Goal: Information Seeking & Learning: Learn about a topic

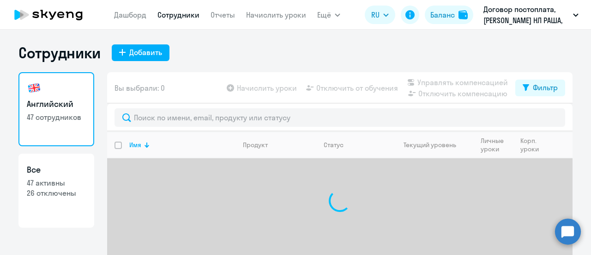
select select "30"
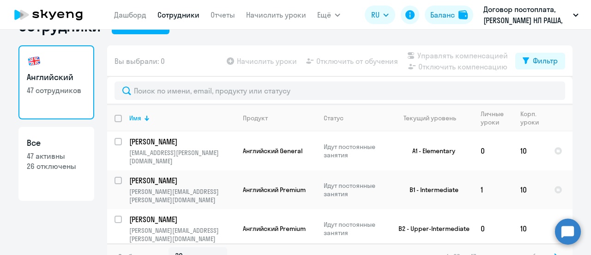
scroll to position [41, 0]
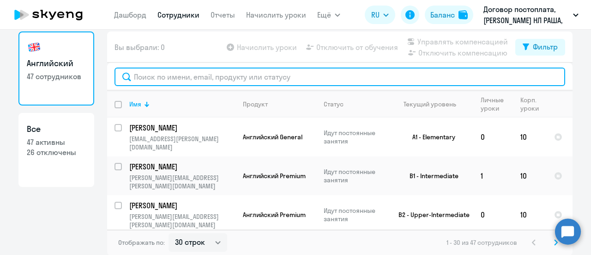
click at [202, 76] on input "text" at bounding box center [340, 76] width 451 height 18
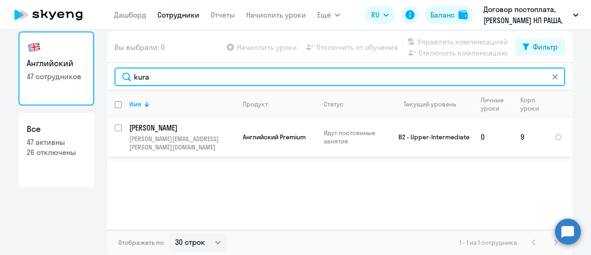
type input "kura"
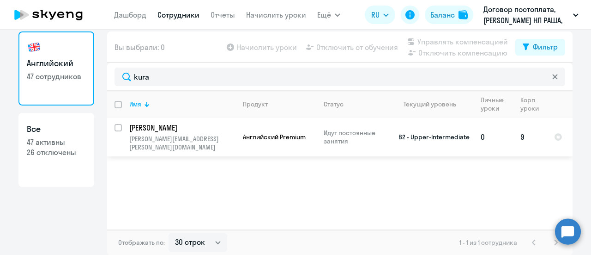
click at [167, 124] on p "[PERSON_NAME]" at bounding box center [181, 127] width 104 height 10
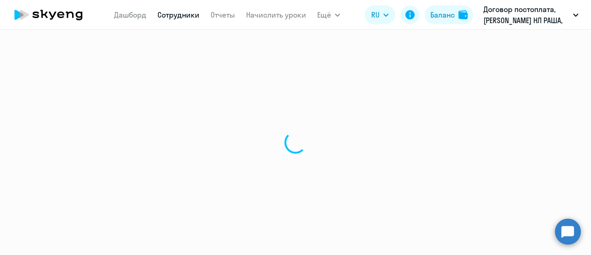
select select "english"
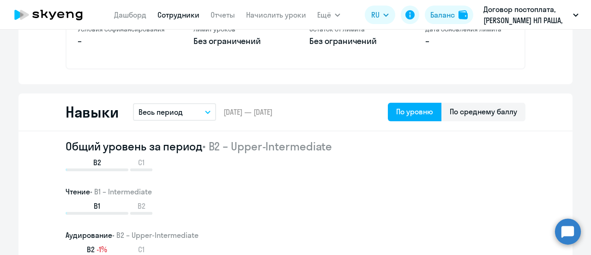
scroll to position [462, 0]
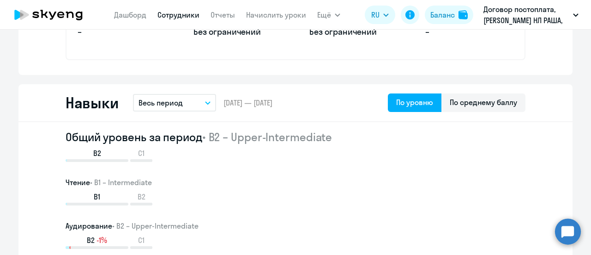
click at [206, 102] on icon "button" at bounding box center [208, 103] width 5 height 2
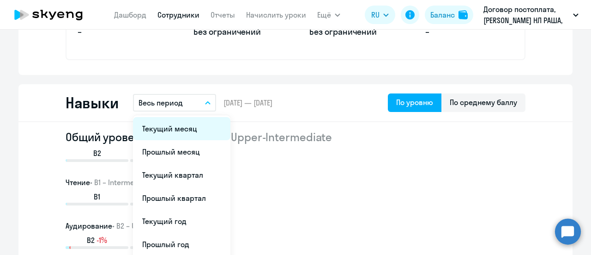
click at [185, 131] on li "Текущий месяц" at bounding box center [181, 128] width 97 height 23
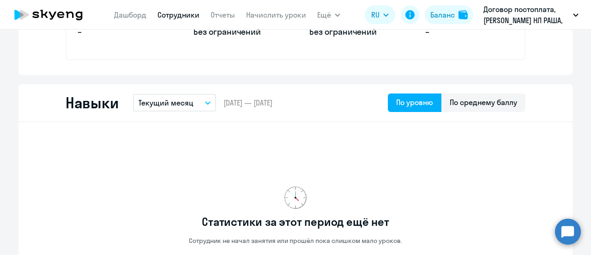
click at [206, 103] on icon "button" at bounding box center [208, 103] width 5 height 2
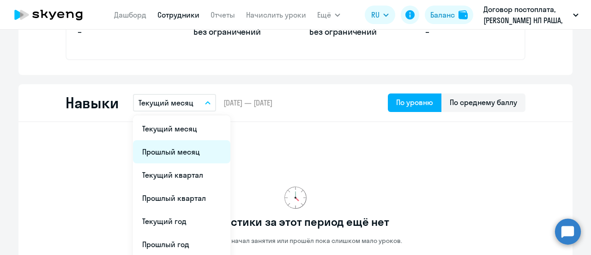
click at [177, 152] on li "Прошлый месяц" at bounding box center [181, 151] width 97 height 23
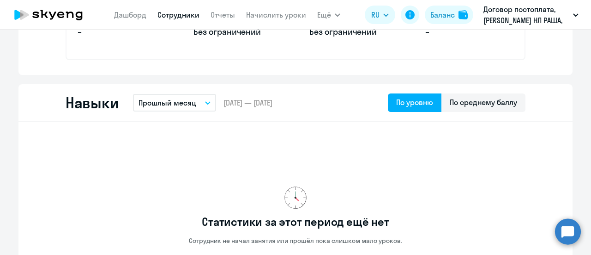
click at [204, 100] on button "Прошлый месяц" at bounding box center [174, 103] width 83 height 18
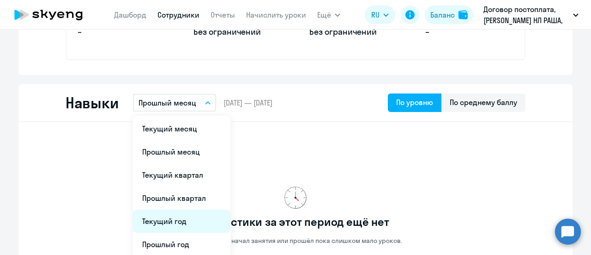
click at [165, 220] on li "Текущий год" at bounding box center [181, 220] width 97 height 23
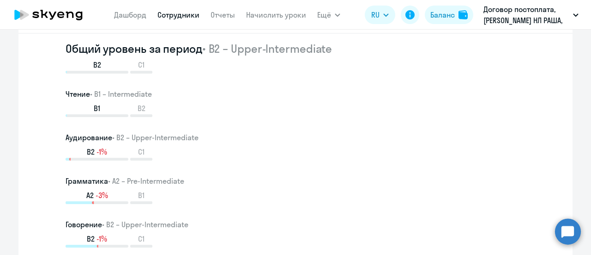
scroll to position [554, 0]
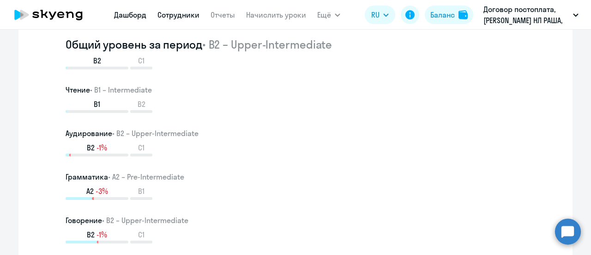
click at [127, 15] on link "Дашборд" at bounding box center [130, 14] width 32 height 9
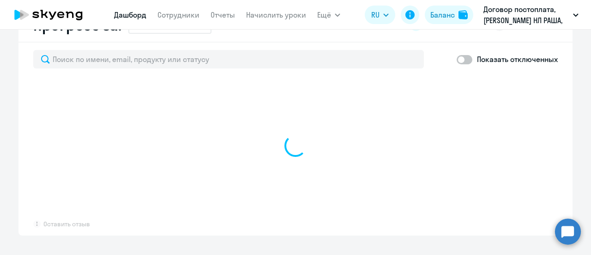
scroll to position [555, 0]
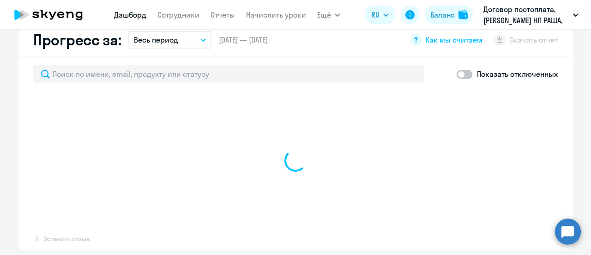
select select "30"
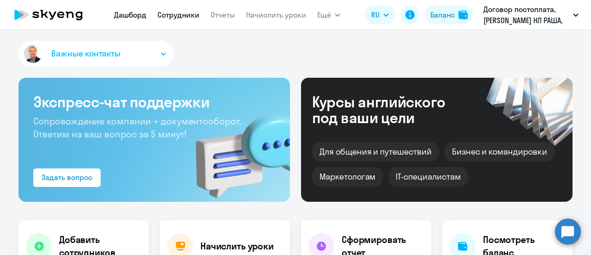
click at [186, 13] on link "Сотрудники" at bounding box center [179, 14] width 42 height 9
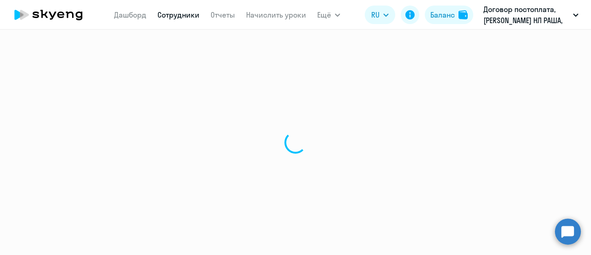
select select "30"
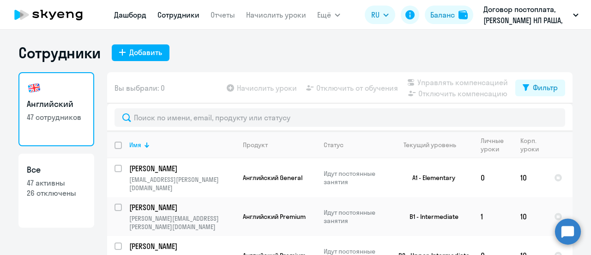
click at [126, 14] on link "Дашборд" at bounding box center [130, 14] width 32 height 9
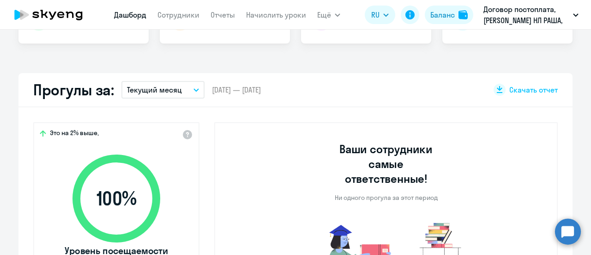
scroll to position [231, 0]
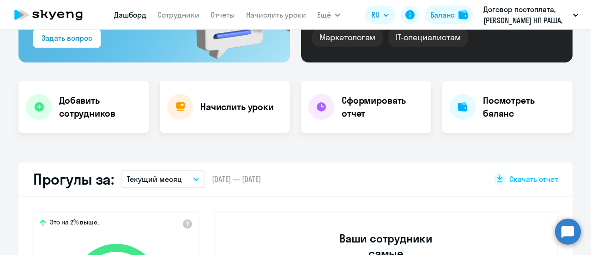
select select "30"
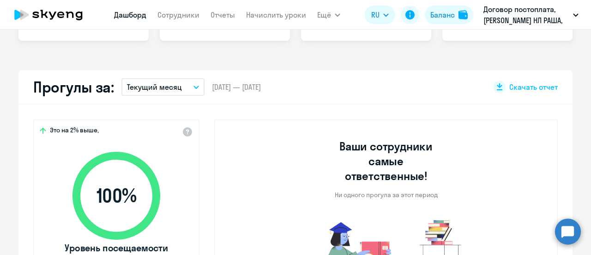
click at [194, 86] on icon "button" at bounding box center [196, 87] width 5 height 2
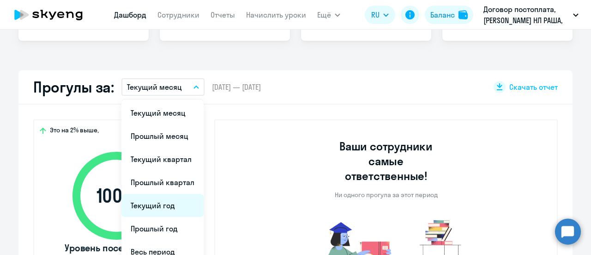
click at [167, 201] on li "Текущий год" at bounding box center [162, 205] width 82 height 23
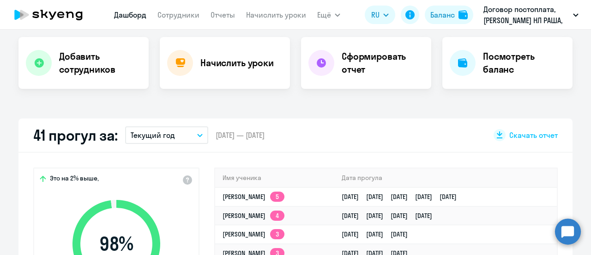
scroll to position [175, 0]
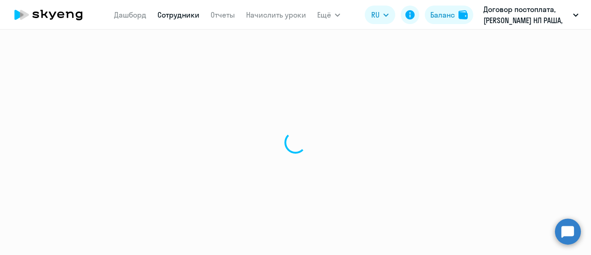
select select "30"
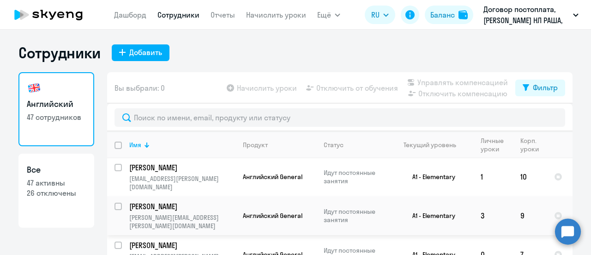
scroll to position [970, 0]
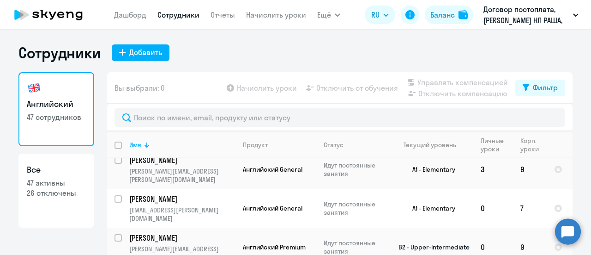
click at [162, 232] on p "[PERSON_NAME]" at bounding box center [181, 237] width 104 height 10
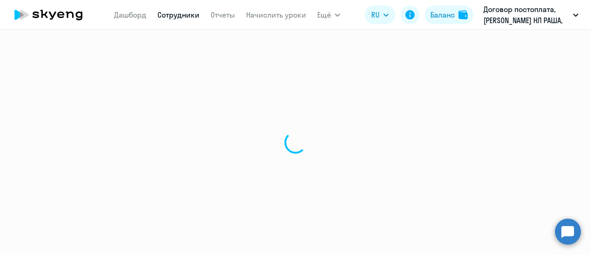
select select "english"
select select "30"
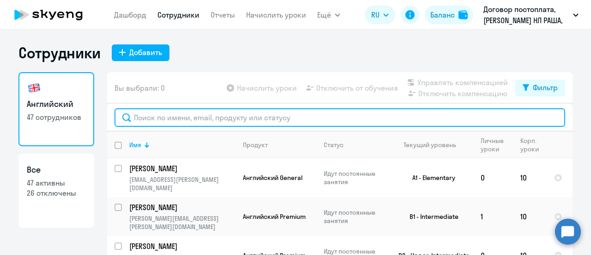
click at [178, 117] on input "text" at bounding box center [340, 117] width 451 height 18
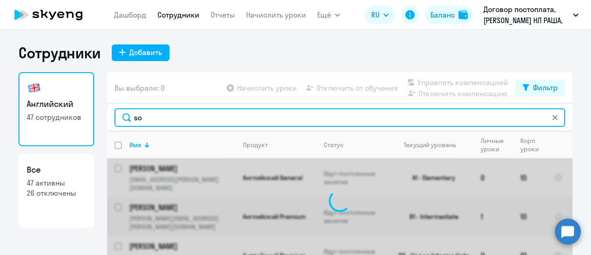
type input "s"
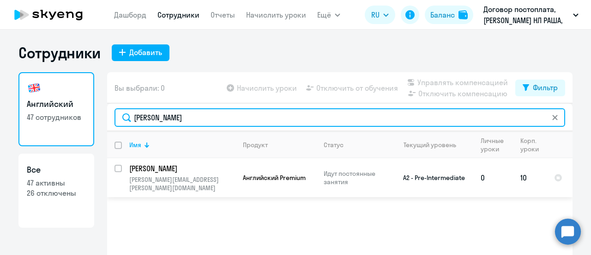
type input "[PERSON_NAME]"
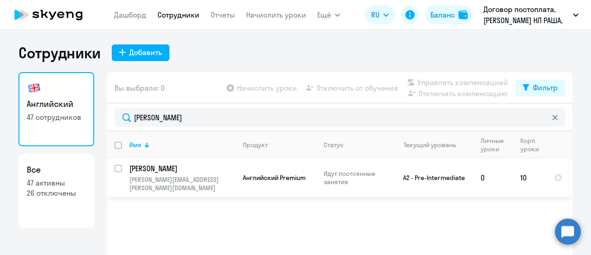
click at [185, 167] on p "[PERSON_NAME]" at bounding box center [181, 168] width 104 height 10
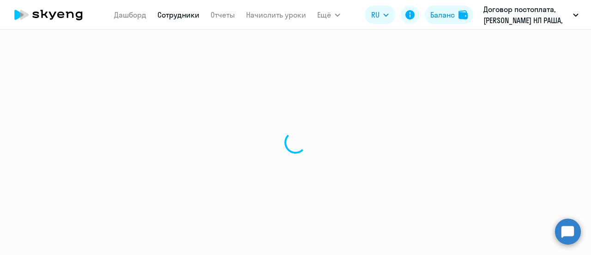
select select "english"
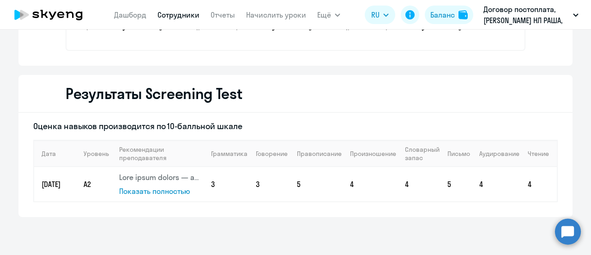
scroll to position [1563, 0]
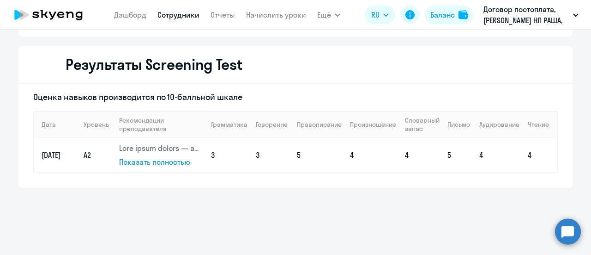
click at [165, 164] on span "Показать полностью" at bounding box center [154, 161] width 71 height 9
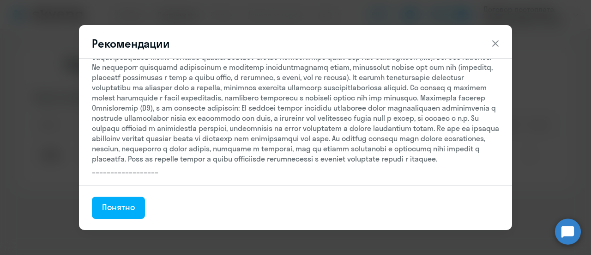
scroll to position [55, 0]
click at [493, 42] on icon at bounding box center [495, 43] width 11 height 11
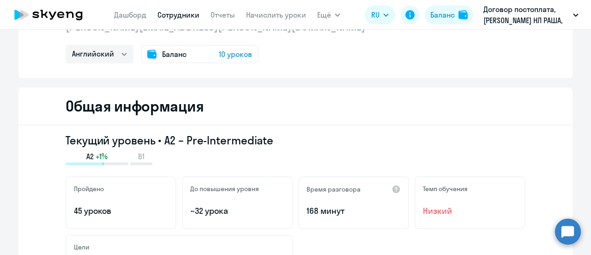
scroll to position [0, 0]
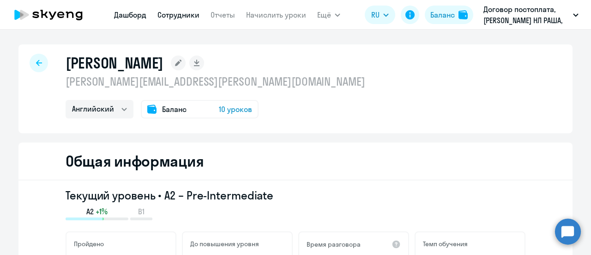
click at [126, 15] on link "Дашборд" at bounding box center [130, 14] width 32 height 9
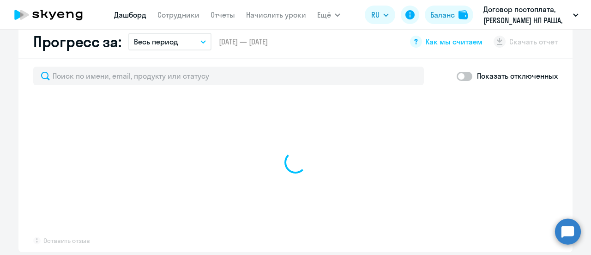
scroll to position [508, 0]
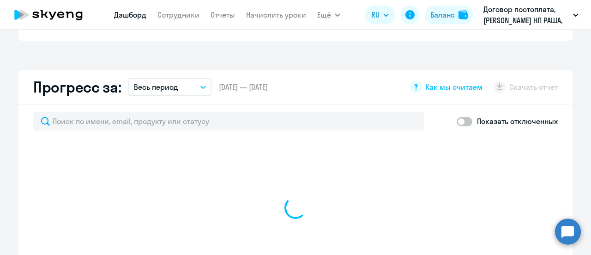
select select "30"
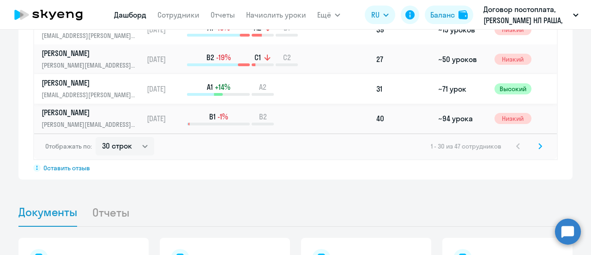
scroll to position [785, 0]
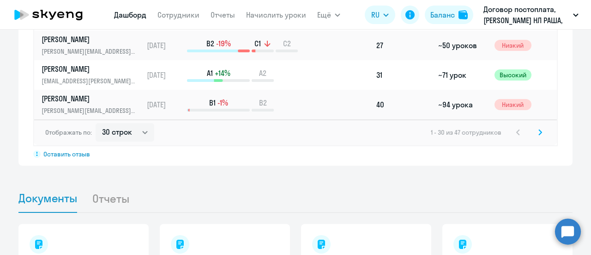
click at [539, 129] on icon at bounding box center [541, 132] width 4 height 6
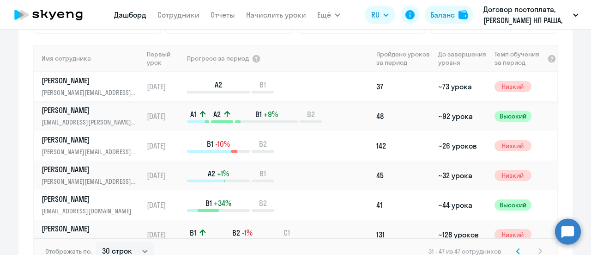
scroll to position [647, 0]
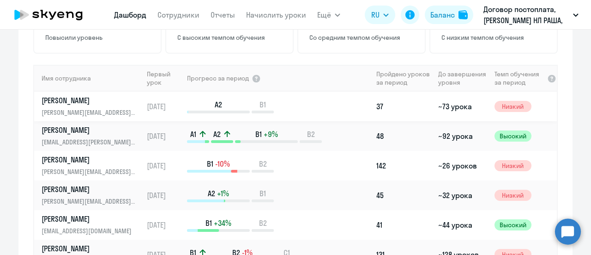
click at [46, 95] on p "[PERSON_NAME]" at bounding box center [89, 100] width 95 height 10
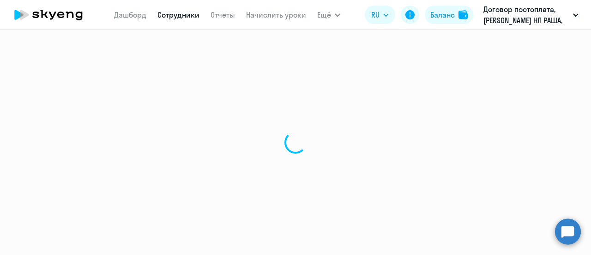
select select "english"
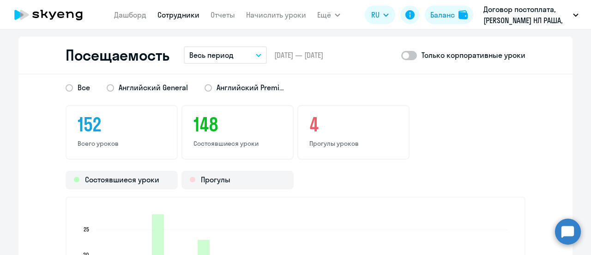
scroll to position [1191, 0]
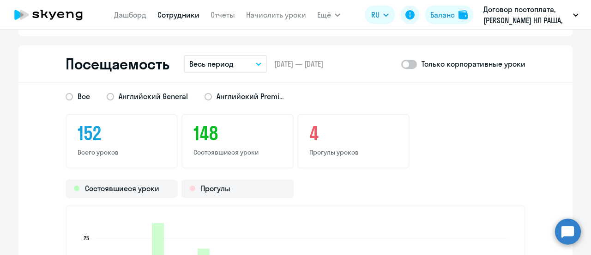
click at [258, 63] on icon "button" at bounding box center [259, 63] width 6 height 3
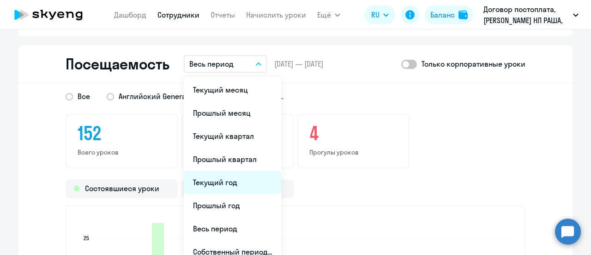
click at [239, 178] on li "Текущий год" at bounding box center [232, 181] width 97 height 23
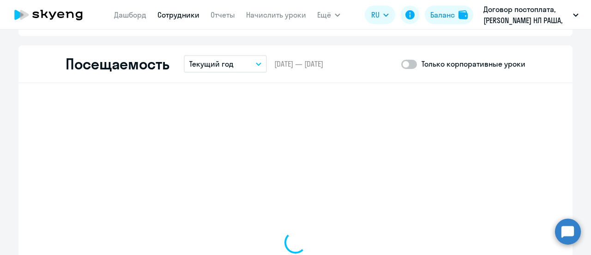
click at [258, 64] on icon "button" at bounding box center [259, 63] width 6 height 3
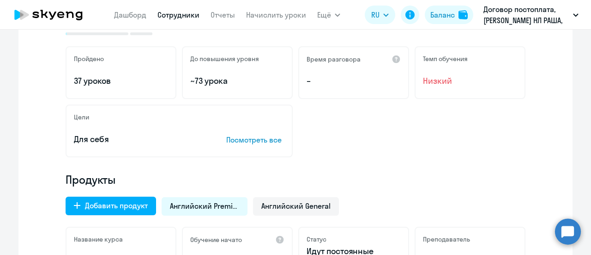
scroll to position [0, 0]
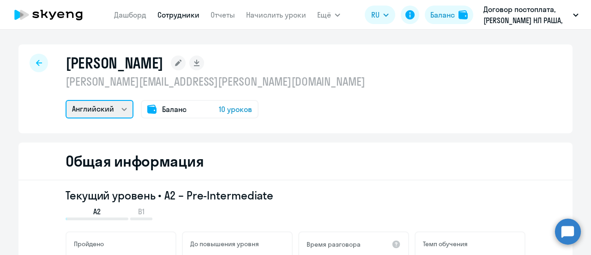
click at [121, 106] on select "Английский" at bounding box center [100, 109] width 68 height 18
click at [31, 64] on div at bounding box center [39, 63] width 18 height 18
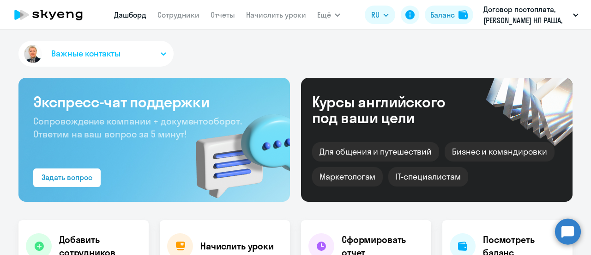
scroll to position [185, 0]
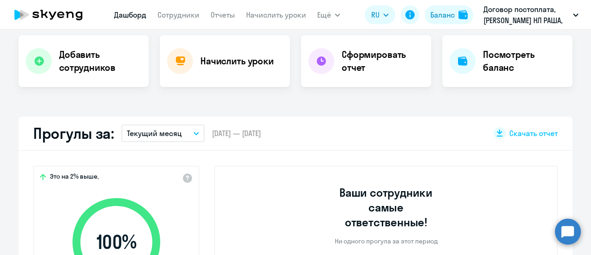
click at [194, 132] on icon "button" at bounding box center [197, 133] width 6 height 3
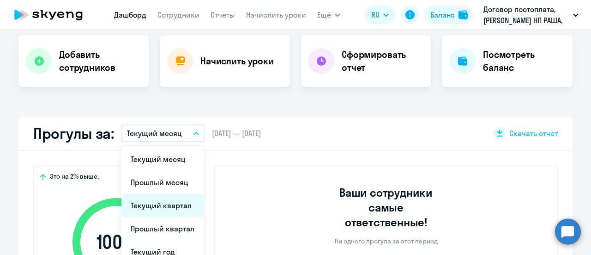
scroll to position [231, 0]
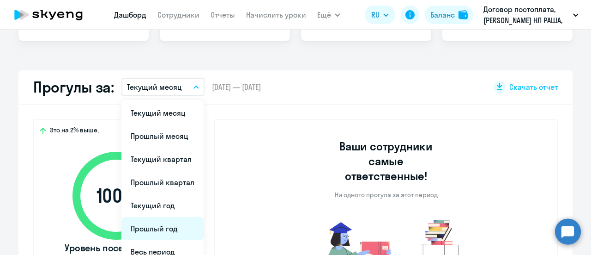
click at [160, 225] on li "Прошлый год" at bounding box center [162, 228] width 82 height 23
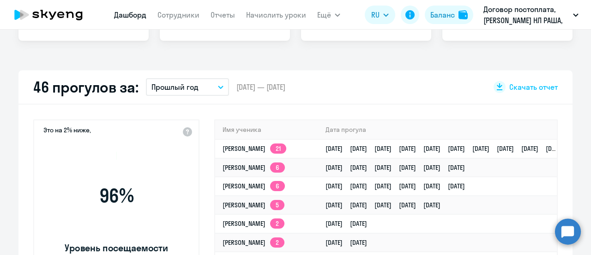
select select "30"
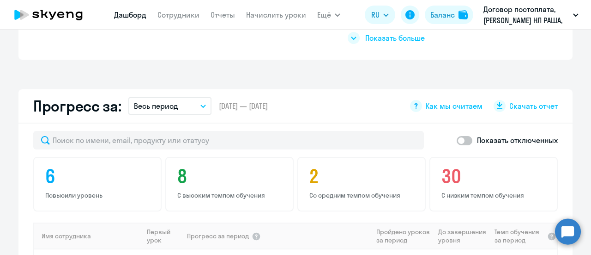
scroll to position [508, 0]
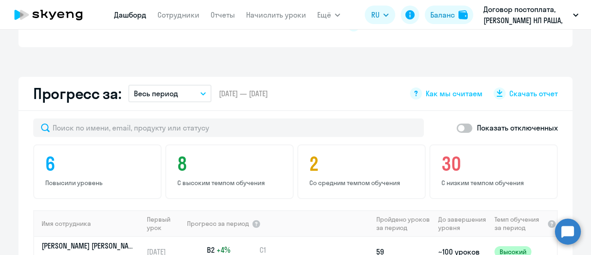
click at [200, 92] on icon "button" at bounding box center [203, 93] width 6 height 3
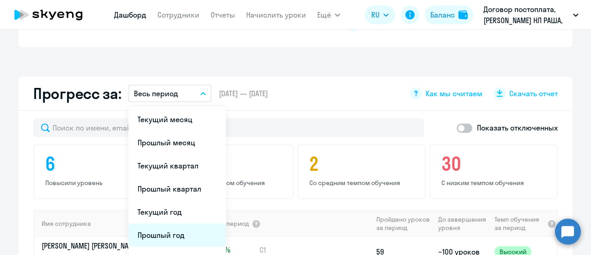
click at [178, 232] on li "Прошлый год" at bounding box center [176, 234] width 97 height 23
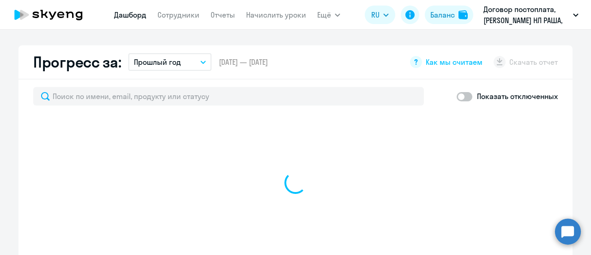
scroll to position [554, 0]
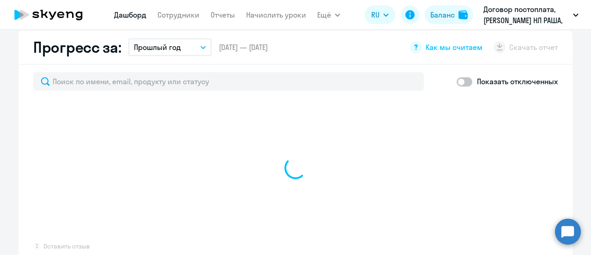
select select "30"
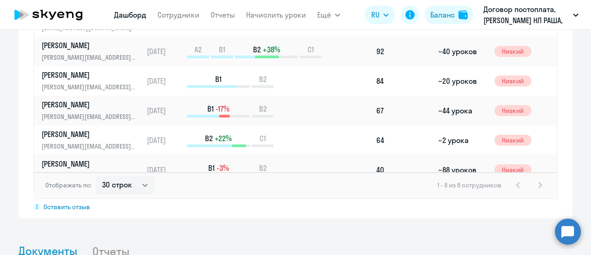
scroll to position [70, 0]
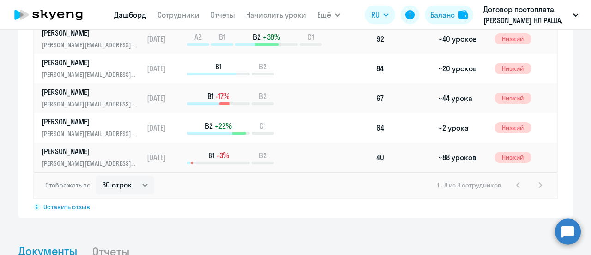
click at [535, 183] on div "1 - 8 из 8 сотрудников" at bounding box center [491, 184] width 109 height 11
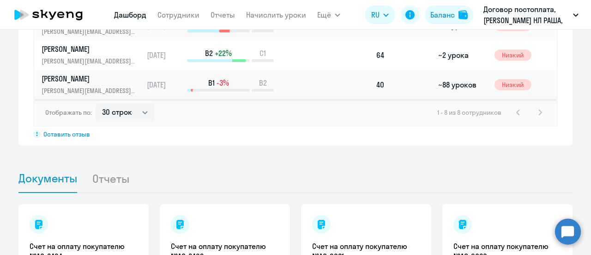
scroll to position [775, 0]
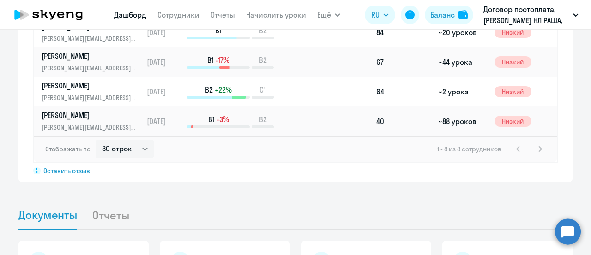
click at [537, 149] on div "1 - 8 из 8 сотрудников" at bounding box center [491, 148] width 109 height 11
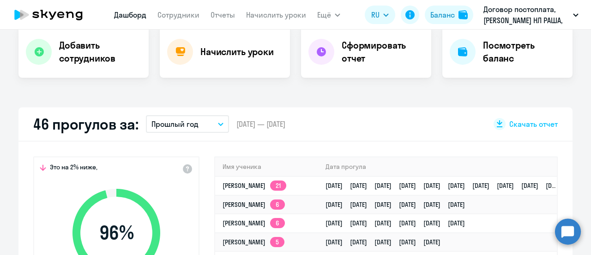
scroll to position [128, 0]
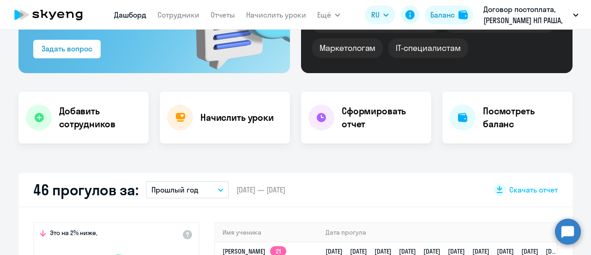
click at [218, 188] on icon "button" at bounding box center [221, 189] width 6 height 3
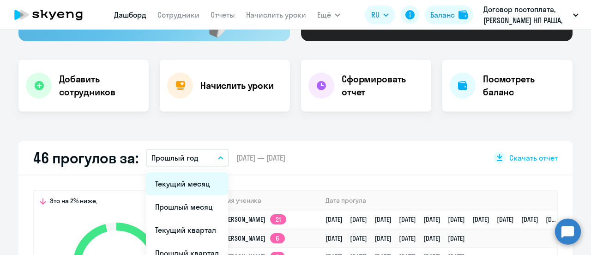
scroll to position [175, 0]
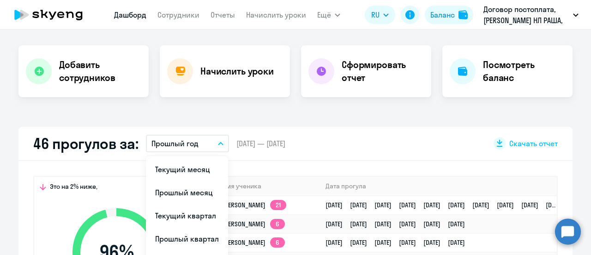
click at [168, 117] on div "Важные контакты Экспресс-чат поддержки Сопровождение компании + документооборот…" at bounding box center [295, 142] width 591 height 225
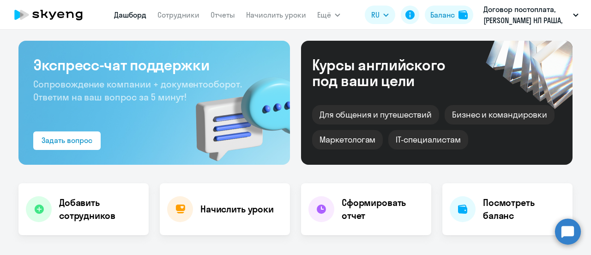
scroll to position [36, 0]
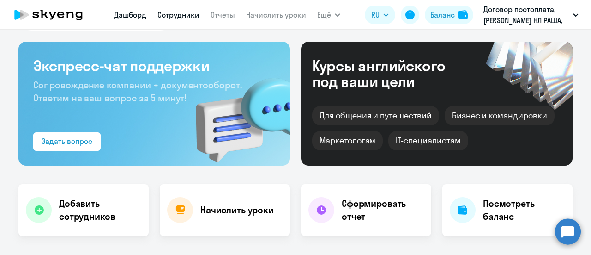
click at [166, 13] on link "Сотрудники" at bounding box center [179, 14] width 42 height 9
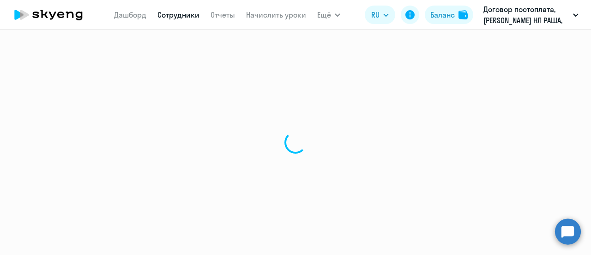
select select "30"
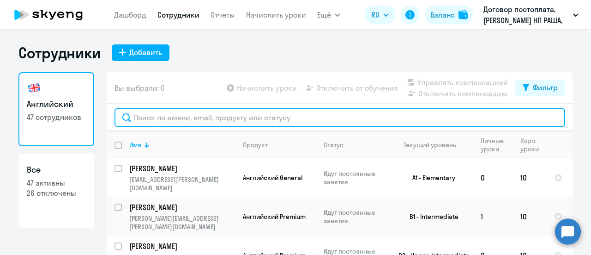
click at [155, 118] on input "text" at bounding box center [340, 117] width 451 height 18
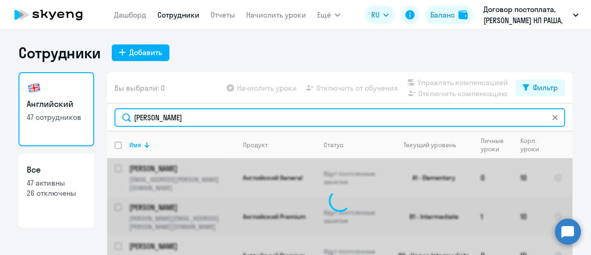
type input "[PERSON_NAME]"
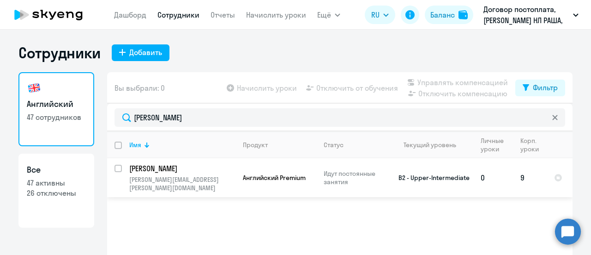
click at [159, 167] on p "[PERSON_NAME]" at bounding box center [181, 168] width 104 height 10
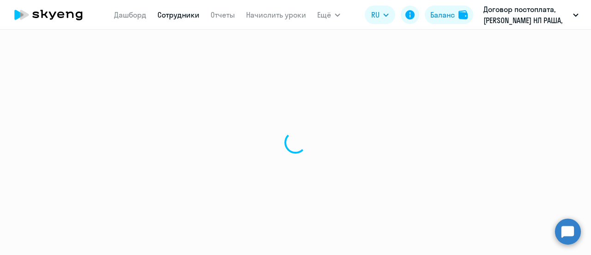
select select "english"
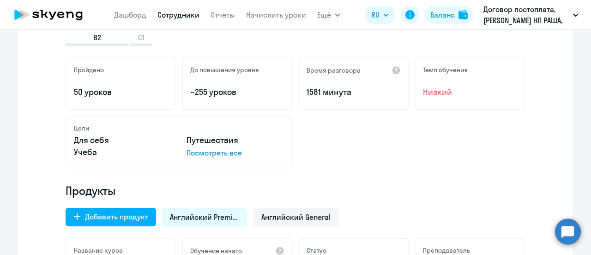
scroll to position [277, 0]
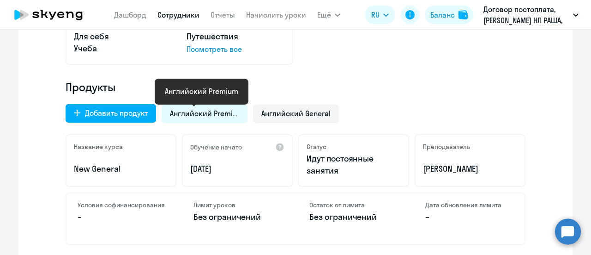
click at [189, 110] on span "Английский Premium" at bounding box center [204, 113] width 69 height 10
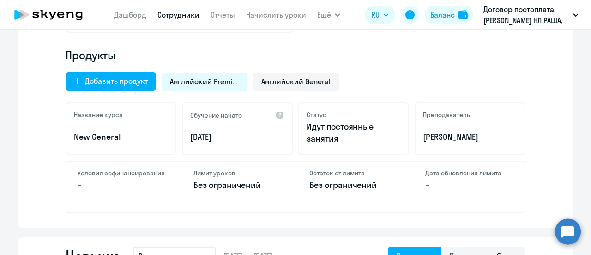
scroll to position [323, 0]
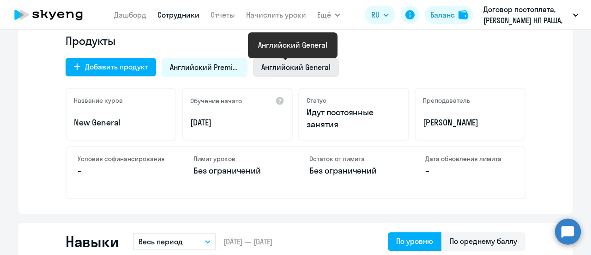
click at [300, 63] on span "Английский General" at bounding box center [295, 67] width 69 height 10
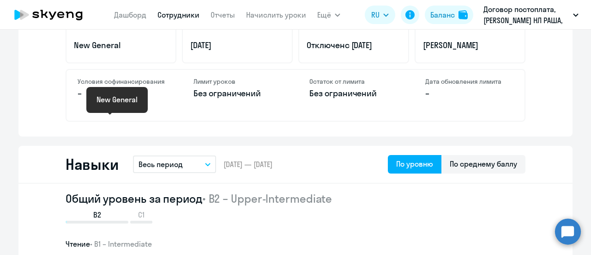
scroll to position [416, 0]
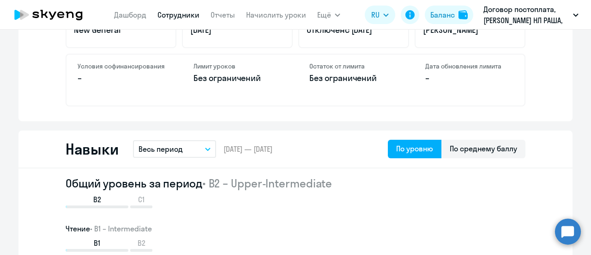
click at [207, 148] on button "Весь период" at bounding box center [174, 149] width 83 height 18
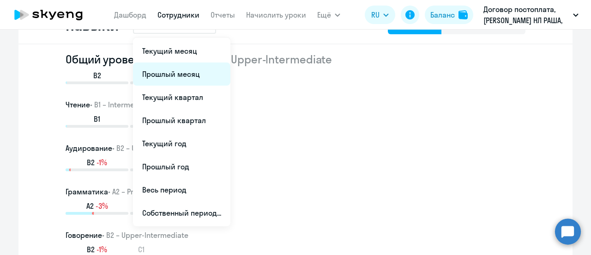
scroll to position [554, 0]
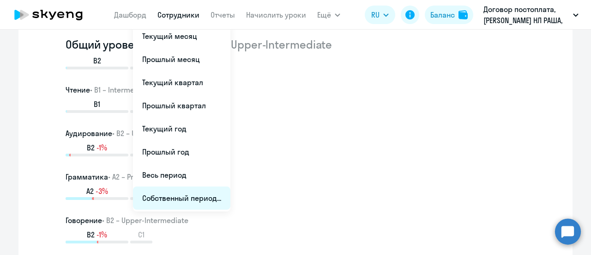
click at [195, 195] on li "Собственный период..." at bounding box center [181, 197] width 97 height 23
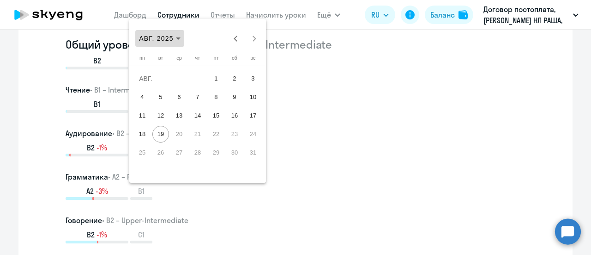
click at [176, 39] on icon "Choose month and year" at bounding box center [178, 38] width 5 height 2
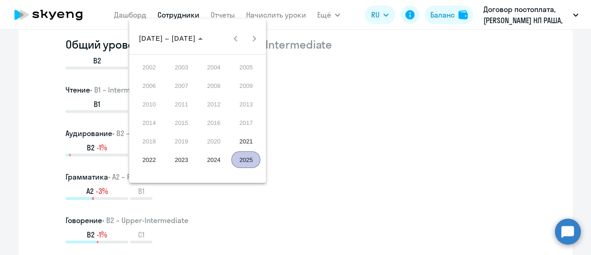
click at [144, 158] on span "2022" at bounding box center [148, 159] width 29 height 17
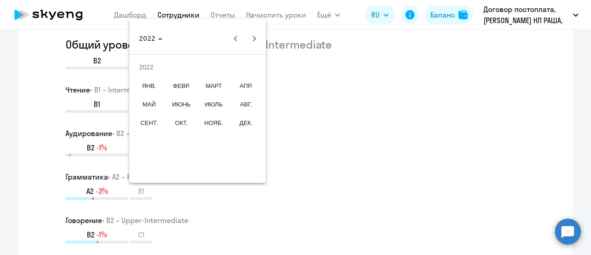
click at [151, 83] on span "ЯНВ." at bounding box center [148, 85] width 29 height 17
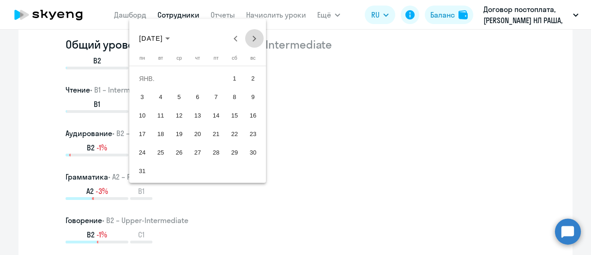
click at [253, 40] on button "Next month" at bounding box center [254, 38] width 18 height 18
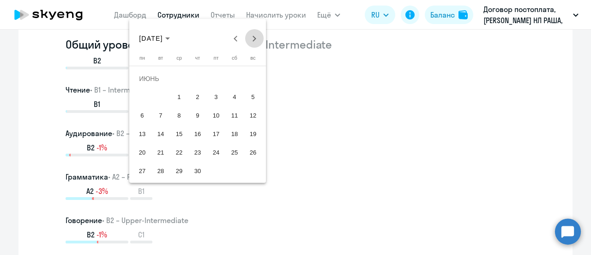
click at [253, 40] on button "Next month" at bounding box center [254, 38] width 18 height 18
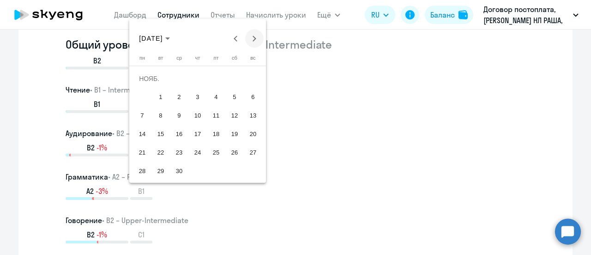
click at [253, 40] on button "Next month" at bounding box center [254, 38] width 18 height 18
click at [233, 150] on span "31" at bounding box center [234, 152] width 17 height 17
click at [231, 39] on span "Previous month" at bounding box center [236, 38] width 18 height 18
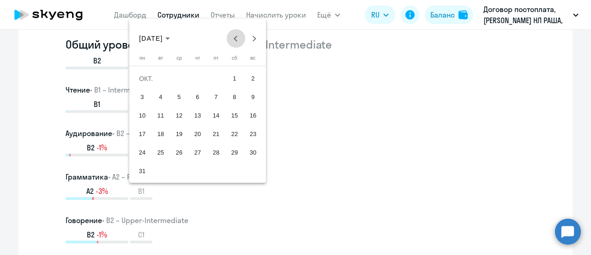
click at [231, 39] on span "Previous month" at bounding box center [236, 38] width 18 height 18
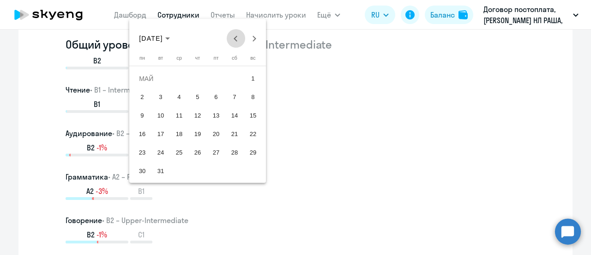
click at [231, 39] on span "Previous month" at bounding box center [236, 38] width 18 height 18
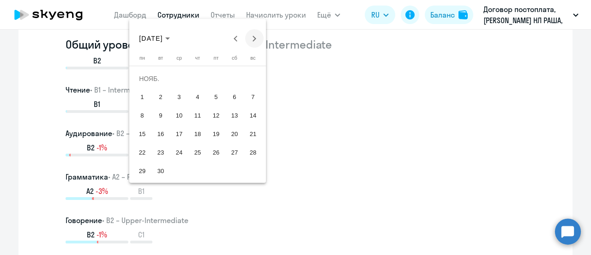
click at [253, 37] on button "Next month" at bounding box center [254, 38] width 18 height 18
click at [237, 74] on span "1" at bounding box center [234, 78] width 17 height 17
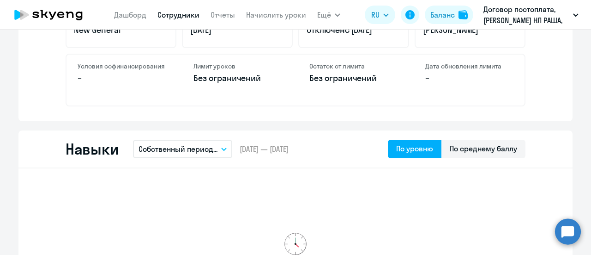
scroll to position [508, 0]
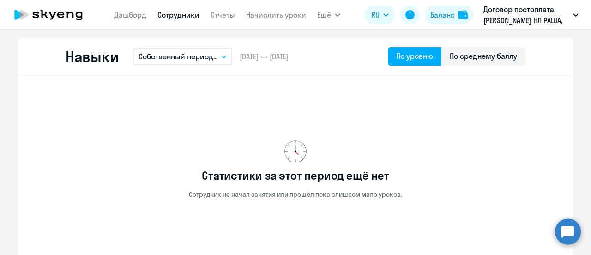
click at [225, 56] on button "Собственный период..." at bounding box center [182, 57] width 99 height 18
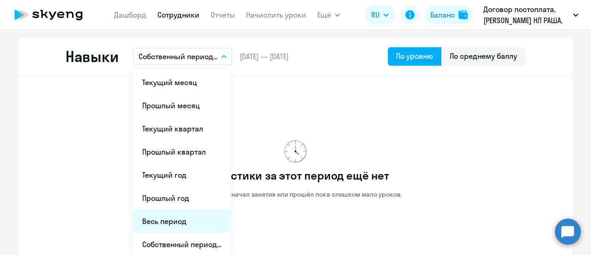
click at [166, 221] on li "Весь период" at bounding box center [181, 220] width 97 height 23
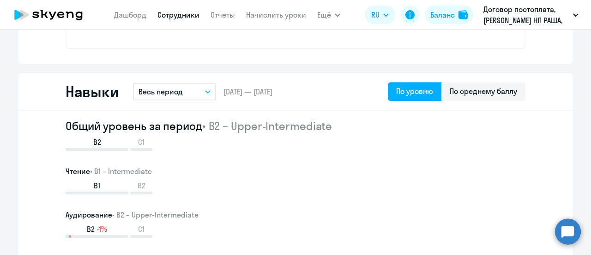
scroll to position [406, 0]
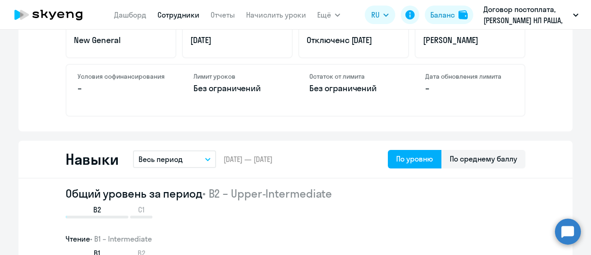
click at [205, 158] on icon "button" at bounding box center [208, 159] width 6 height 3
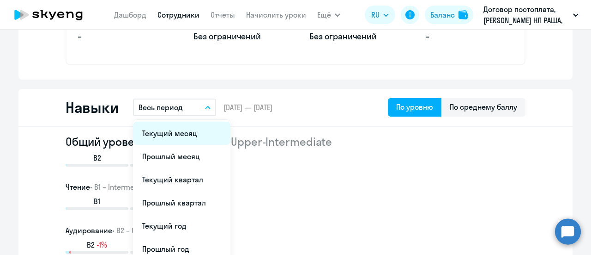
scroll to position [544, 0]
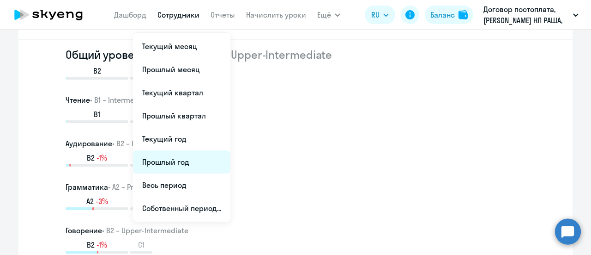
click at [176, 161] on li "Прошлый год" at bounding box center [181, 161] width 97 height 23
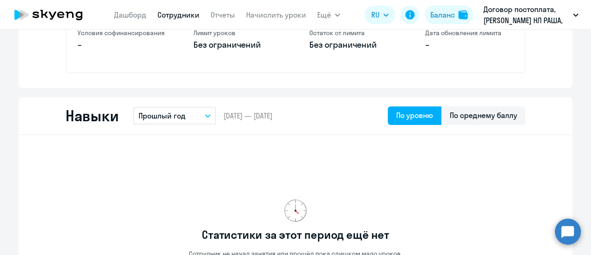
scroll to position [452, 0]
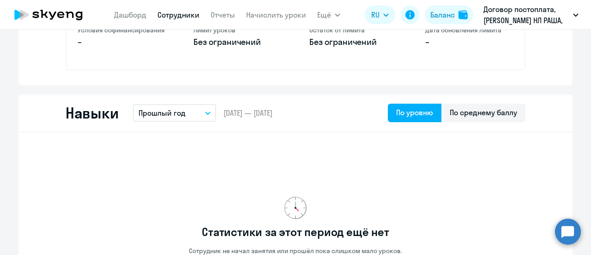
click at [206, 112] on icon "button" at bounding box center [208, 113] width 5 height 2
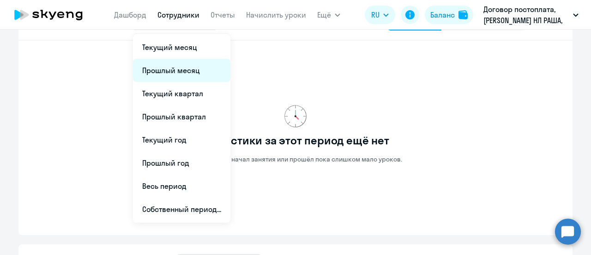
scroll to position [544, 0]
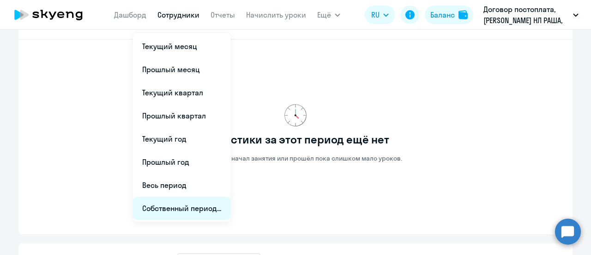
click at [188, 206] on li "Собственный период..." at bounding box center [181, 207] width 97 height 23
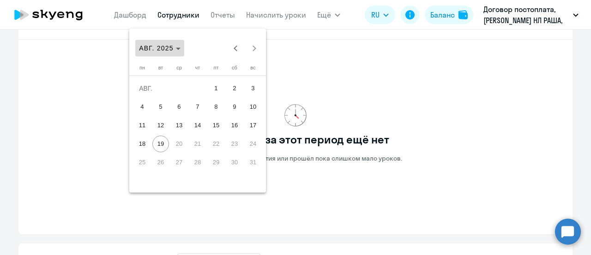
click at [176, 48] on icon "Choose month and year" at bounding box center [178, 49] width 5 height 2
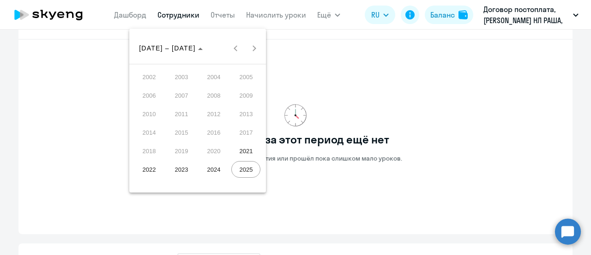
click at [148, 172] on span "2022" at bounding box center [148, 169] width 29 height 17
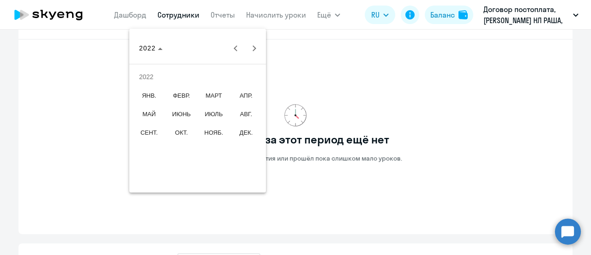
click at [244, 132] on span "ДЕК." at bounding box center [245, 132] width 29 height 17
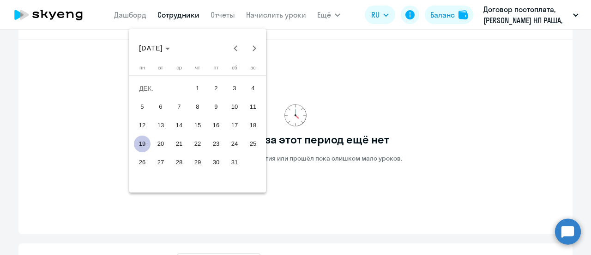
click at [233, 161] on span "31" at bounding box center [234, 162] width 17 height 17
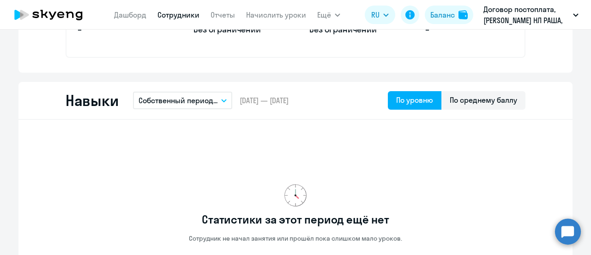
scroll to position [406, 0]
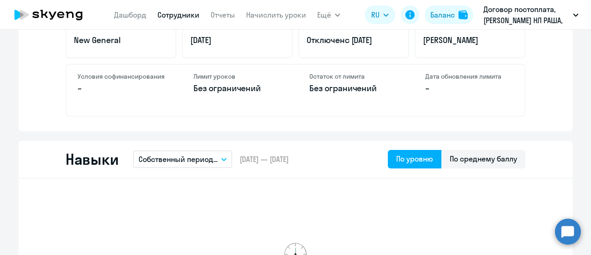
click at [240, 158] on span "[DATE] — [DATE]" at bounding box center [264, 159] width 49 height 10
click at [218, 157] on button "Собственный период..." at bounding box center [182, 159] width 99 height 18
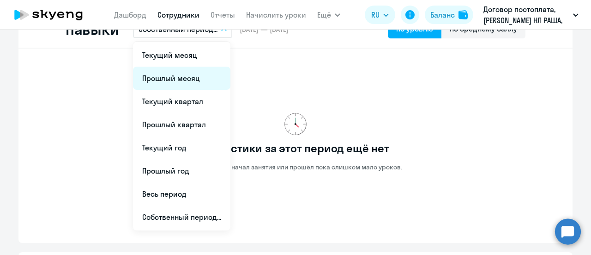
scroll to position [544, 0]
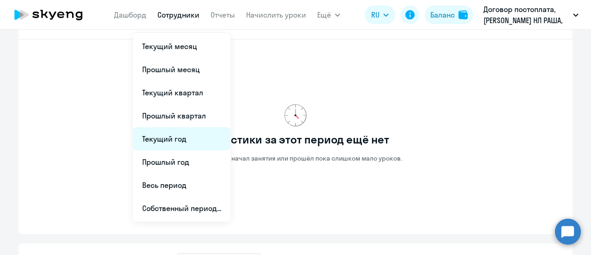
click at [170, 137] on li "Текущий год" at bounding box center [181, 138] width 97 height 23
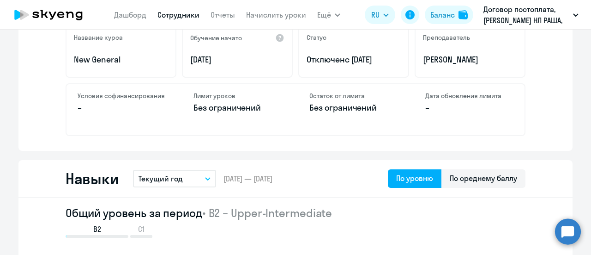
scroll to position [313, 0]
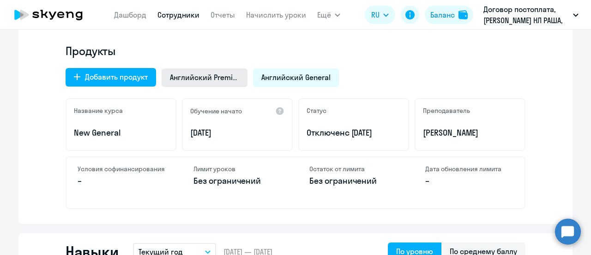
click at [193, 75] on span "Английский Premium" at bounding box center [204, 77] width 69 height 10
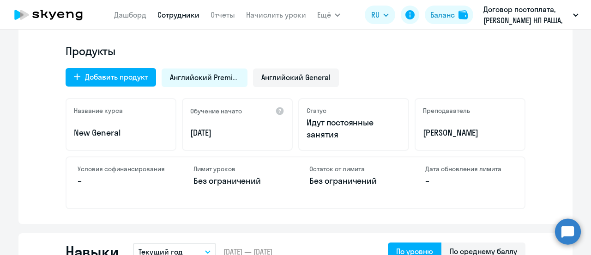
click at [399, 56] on h4 "Продукты" at bounding box center [296, 50] width 460 height 15
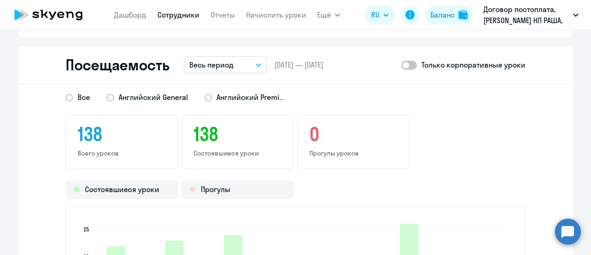
scroll to position [1191, 0]
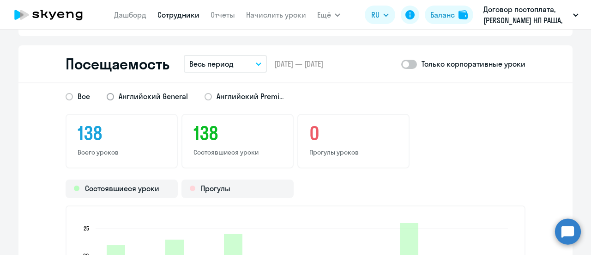
click at [107, 96] on span at bounding box center [110, 96] width 7 height 7
click at [0, 0] on input "Английский General" at bounding box center [0, 0] width 0 height 0
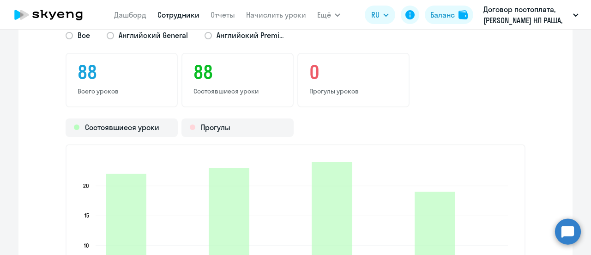
scroll to position [1237, 0]
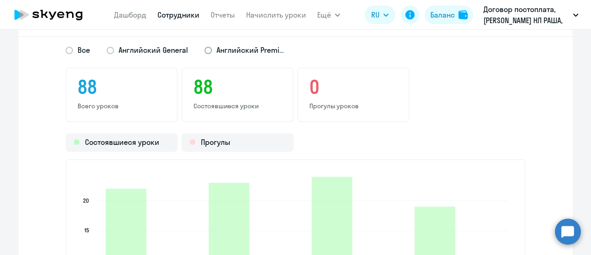
click at [205, 50] on span at bounding box center [208, 50] width 7 height 7
click at [0, 0] on input "Английский Premium" at bounding box center [0, 0] width 0 height 0
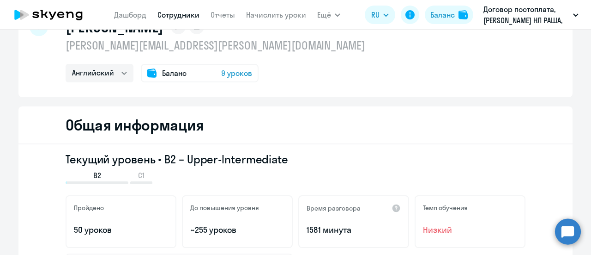
scroll to position [0, 0]
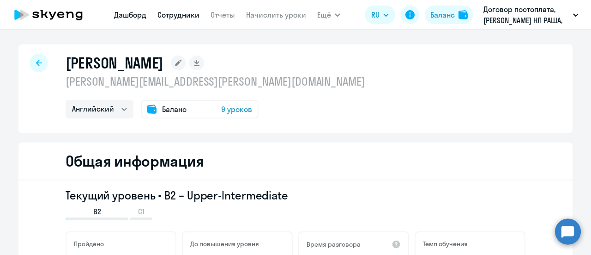
click at [128, 17] on link "Дашборд" at bounding box center [130, 14] width 32 height 9
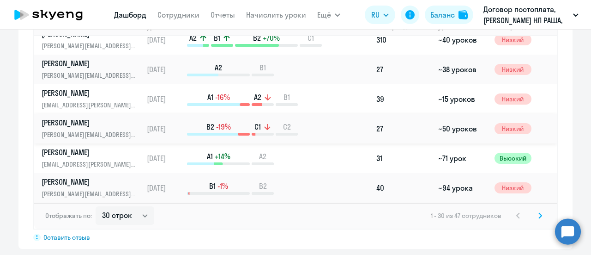
scroll to position [832, 0]
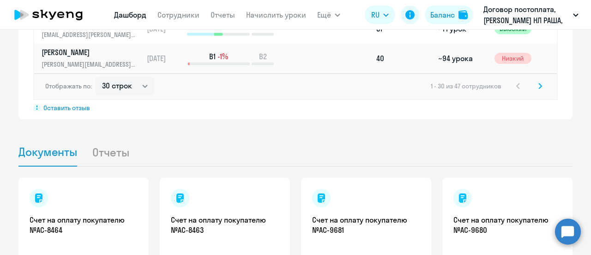
click at [539, 83] on icon at bounding box center [540, 85] width 3 height 5
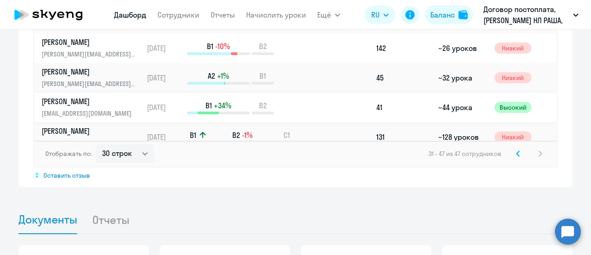
scroll to position [693, 0]
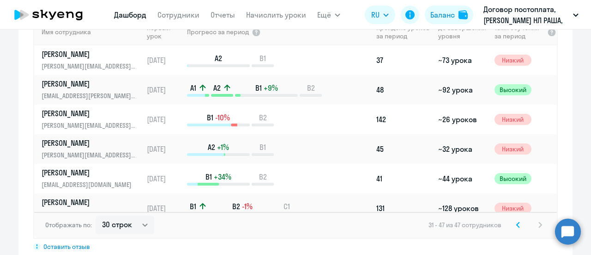
click at [516, 221] on icon at bounding box center [518, 224] width 4 height 6
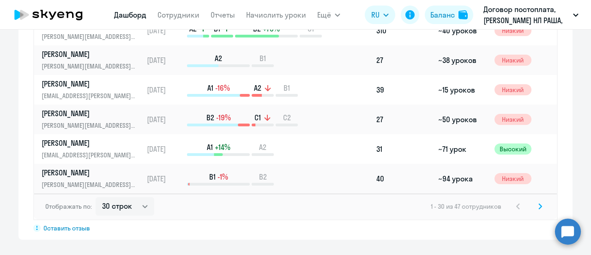
scroll to position [739, 0]
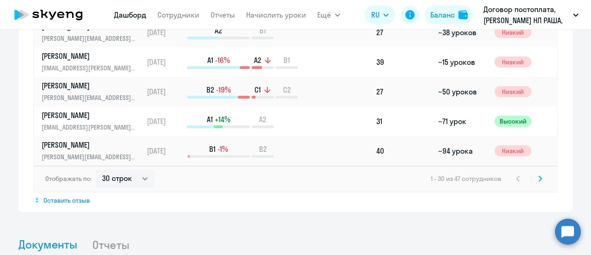
click at [539, 175] on icon at bounding box center [541, 178] width 4 height 6
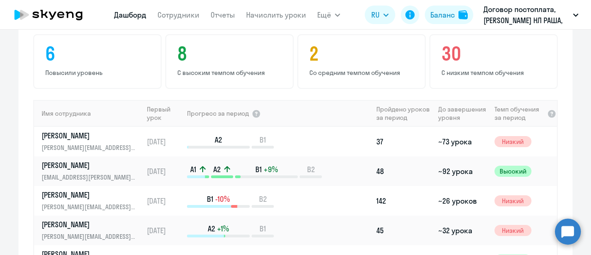
scroll to position [601, 0]
